Goal: Task Accomplishment & Management: Use online tool/utility

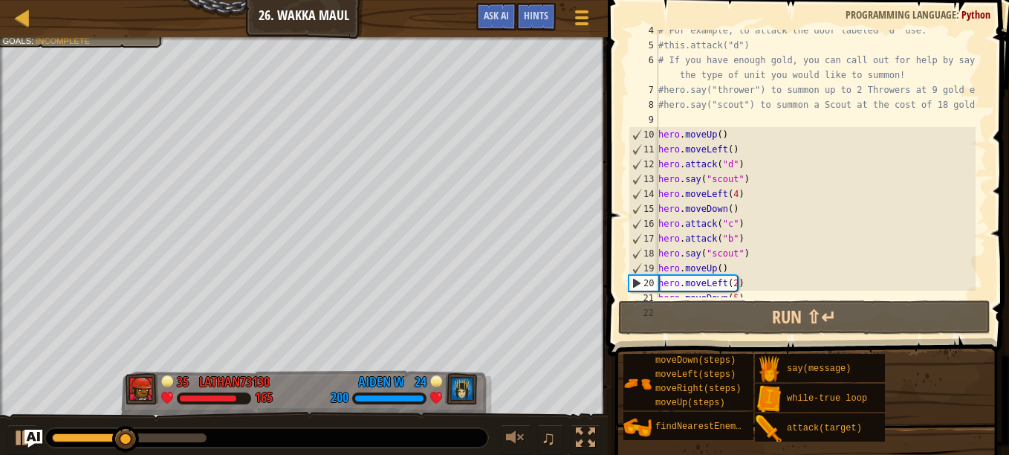
scroll to position [68, 0]
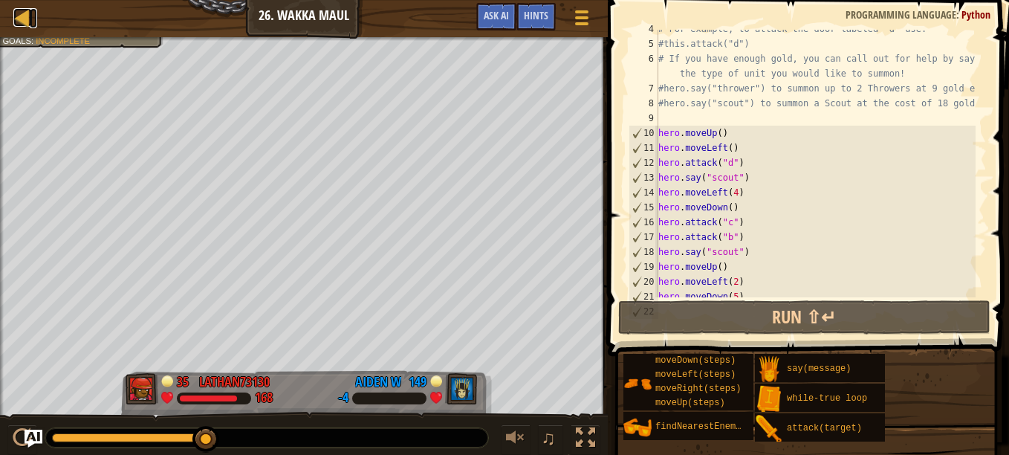
click at [30, 22] on div at bounding box center [22, 17] width 19 height 19
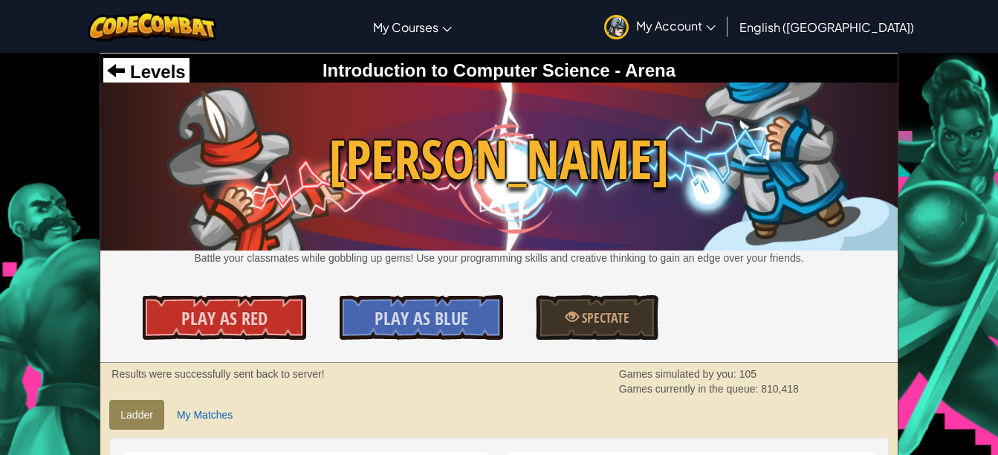
click at [480, 328] on link "Play As Blue" at bounding box center [421, 317] width 163 height 45
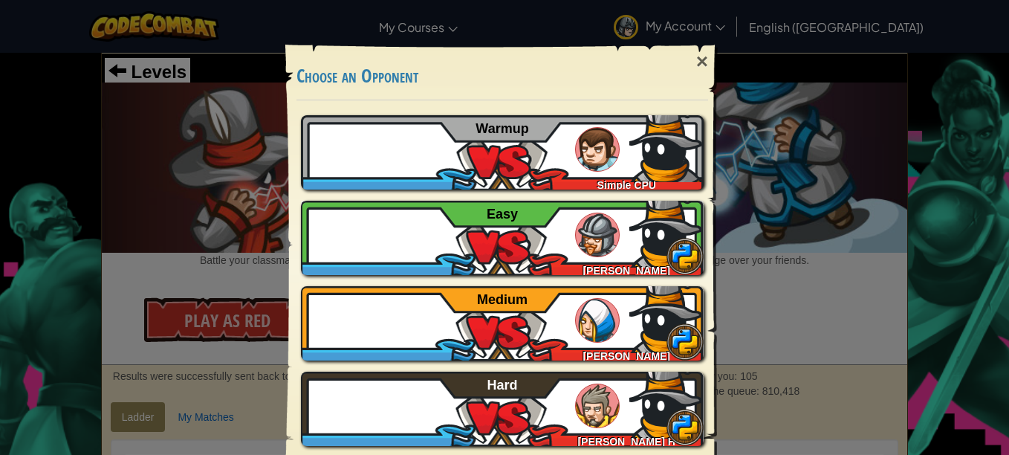
click at [556, 232] on div "Aiden71027 Mark R Easy" at bounding box center [502, 238] width 403 height 74
